Goal: Task Accomplishment & Management: Complete application form

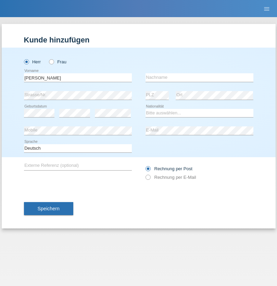
type input "Marius Char"
click at [200, 77] on input "text" at bounding box center [200, 77] width 108 height 9
type input "Meuwly"
select select "CH"
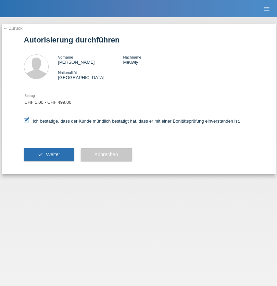
select select "1"
click at [49, 155] on span "Weiter" at bounding box center [53, 154] width 14 height 5
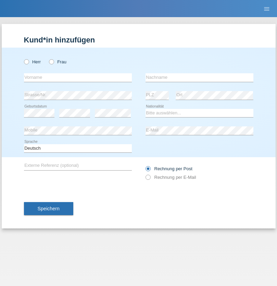
radio input "true"
click at [78, 77] on input "text" at bounding box center [78, 77] width 108 height 9
type input "[PERSON_NAME]"
click at [200, 77] on input "text" at bounding box center [200, 77] width 108 height 9
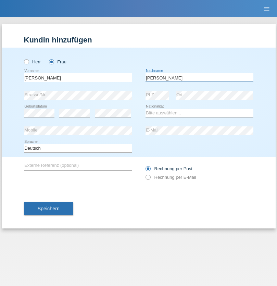
type input "[PERSON_NAME]"
select select "CH"
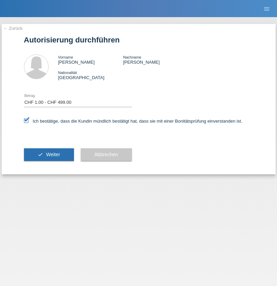
select select "1"
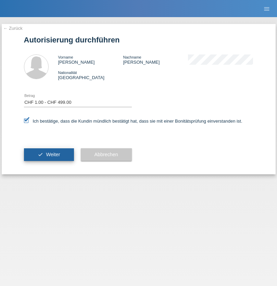
click at [49, 155] on span "Weiter" at bounding box center [53, 154] width 14 height 5
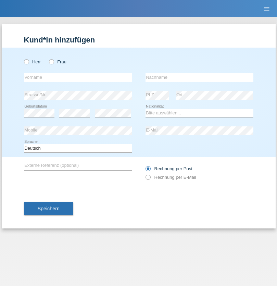
radio input "true"
click at [78, 77] on input "text" at bounding box center [78, 77] width 108 height 9
type input "[PERSON_NAME]"
click at [200, 77] on input "text" at bounding box center [200, 77] width 108 height 9
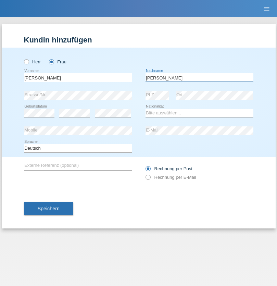
type input "[PERSON_NAME]"
select select "CH"
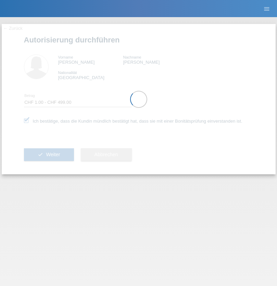
select select "1"
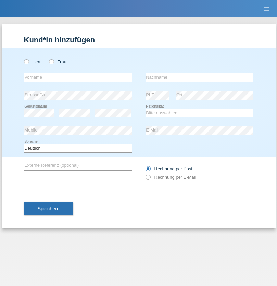
radio input "true"
click at [78, 77] on input "text" at bounding box center [78, 77] width 108 height 9
type input "[PERSON_NAME]"
click at [200, 77] on input "text" at bounding box center [200, 77] width 108 height 9
type input "Regazzi"
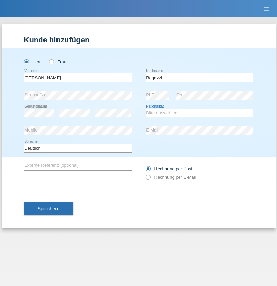
select select "CH"
radio input "true"
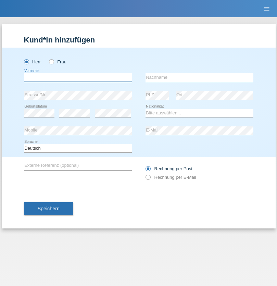
click at [78, 77] on input "text" at bounding box center [78, 77] width 108 height 9
type input "fazlija"
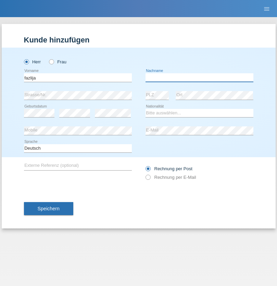
click at [200, 77] on input "text" at bounding box center [200, 77] width 108 height 9
type input "arton"
select select "XK"
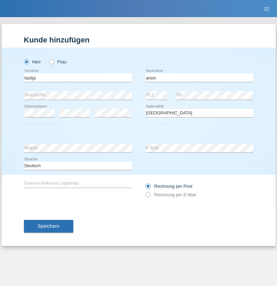
select select "C"
select select "13"
select select "03"
select select "1993"
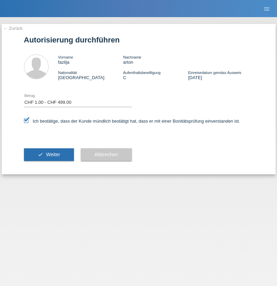
select select "1"
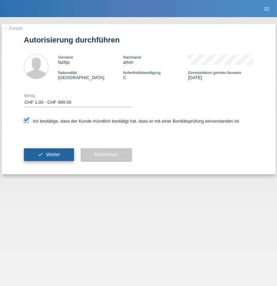
click at [49, 155] on span "Weiter" at bounding box center [53, 154] width 14 height 5
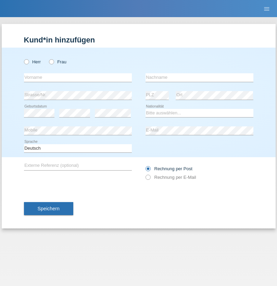
radio input "true"
click at [78, 77] on input "text" at bounding box center [78, 77] width 108 height 9
type input "[PERSON_NAME]"
click at [200, 77] on input "text" at bounding box center [200, 77] width 108 height 9
type input "Carausu"
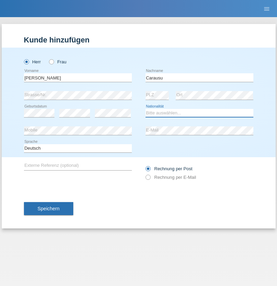
select select "OM"
select select "C"
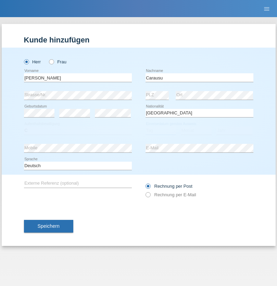
select select "07"
select select "01"
select select "2021"
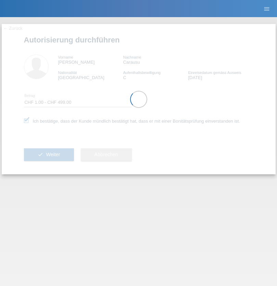
select select "1"
